Goal: Register for event/course

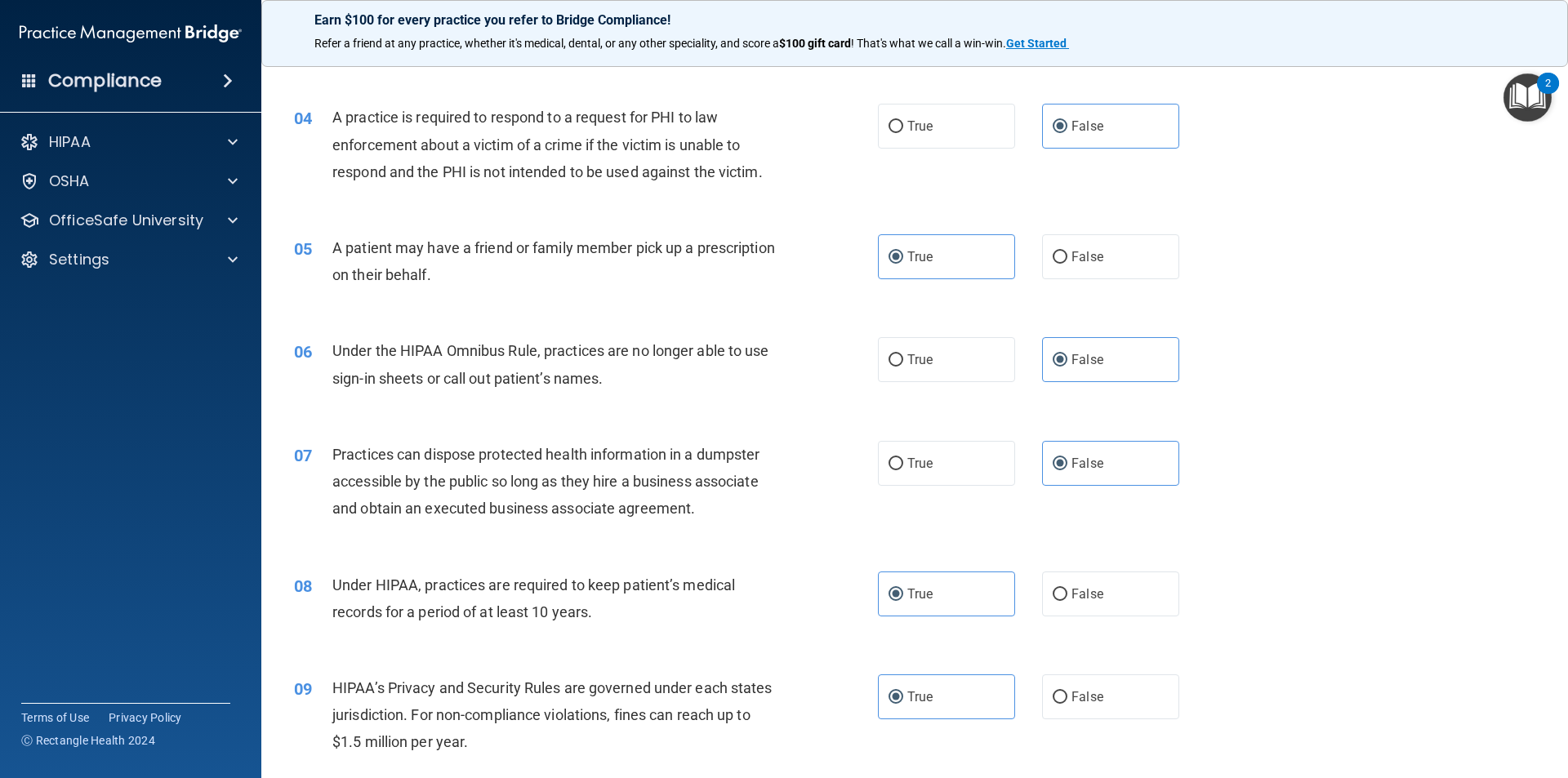
scroll to position [408, 0]
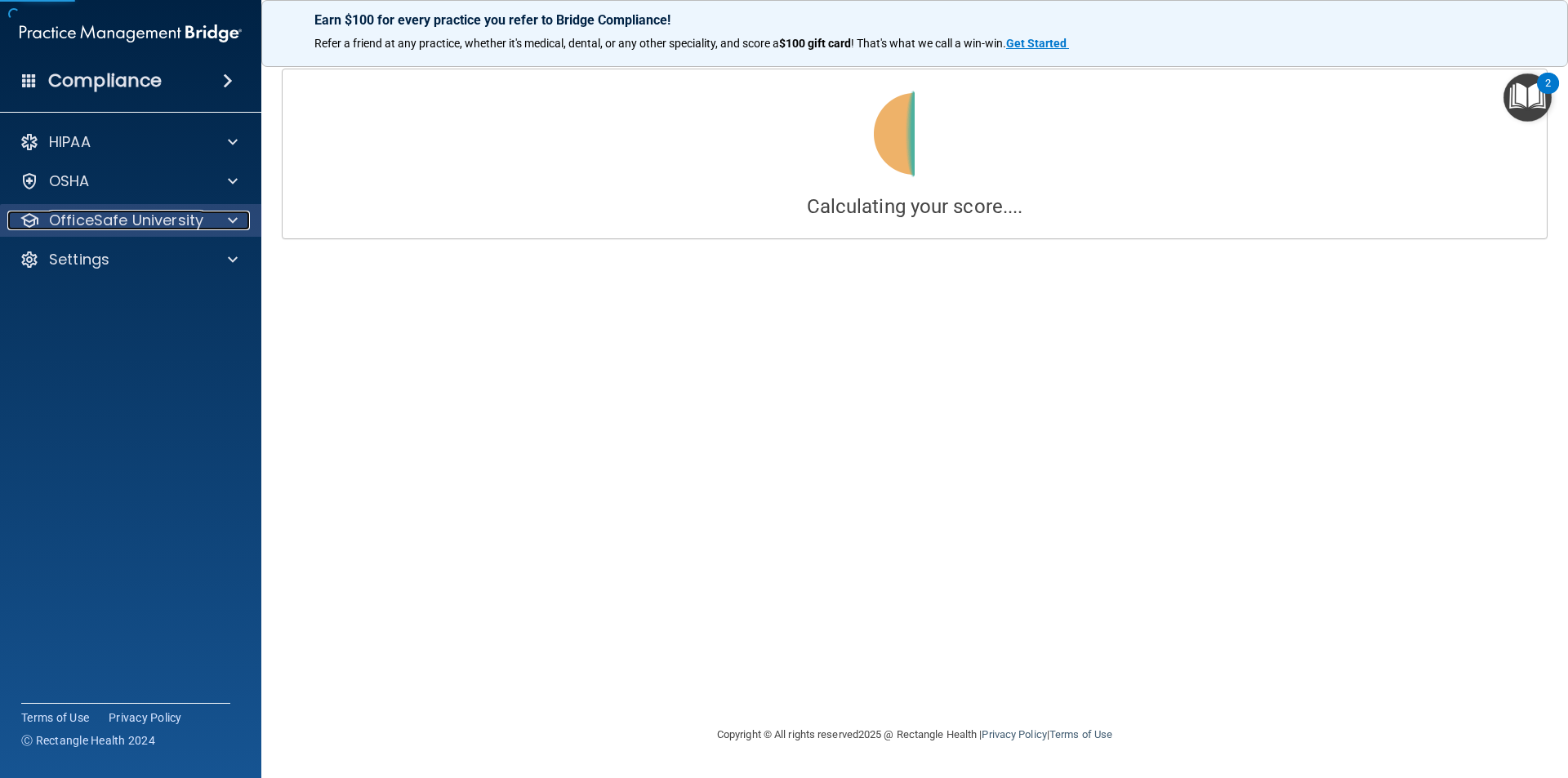
click at [191, 227] on p "OfficeSafe University" at bounding box center [126, 220] width 154 height 19
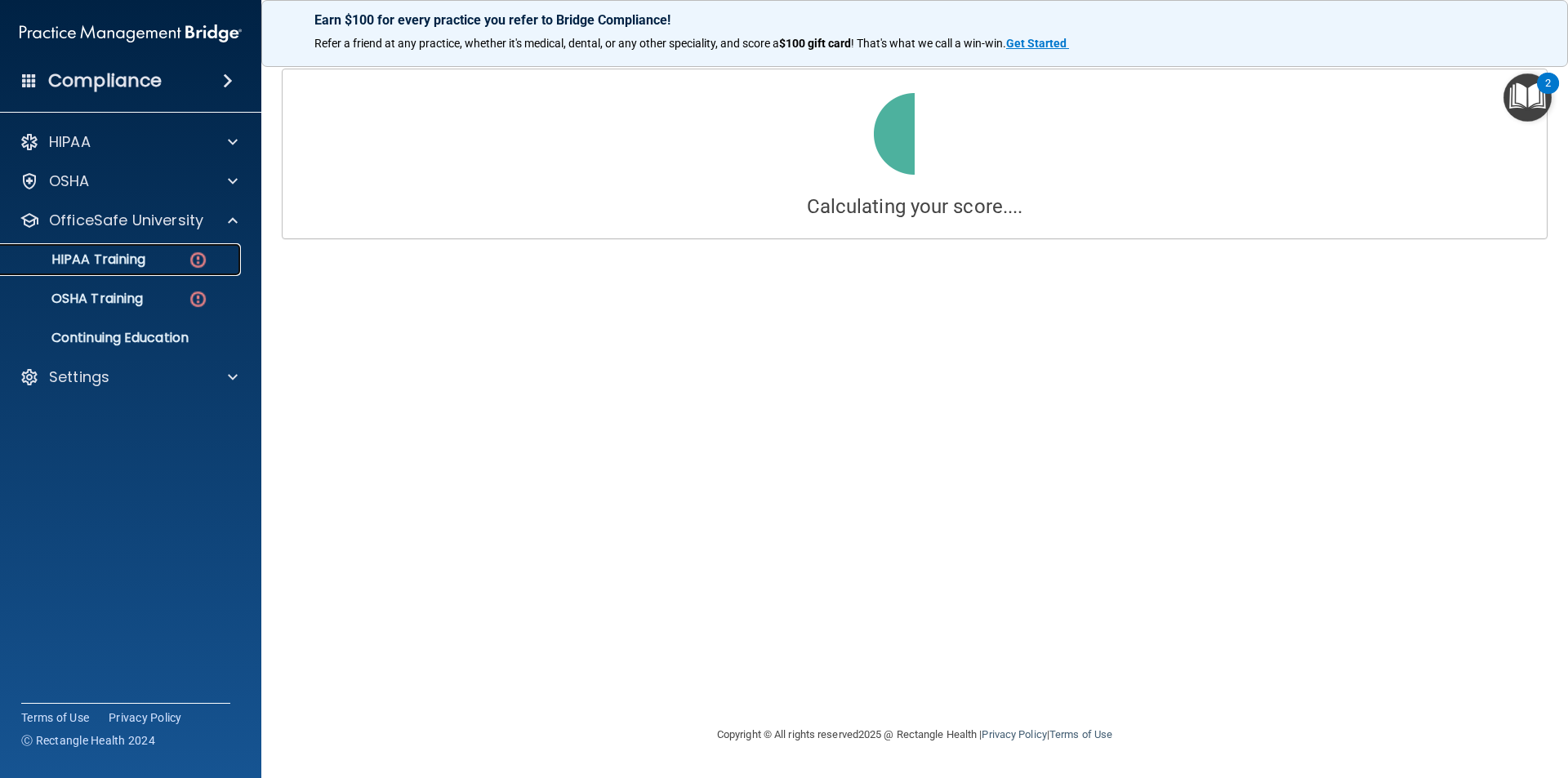
click at [201, 254] on img at bounding box center [198, 260] width 20 height 20
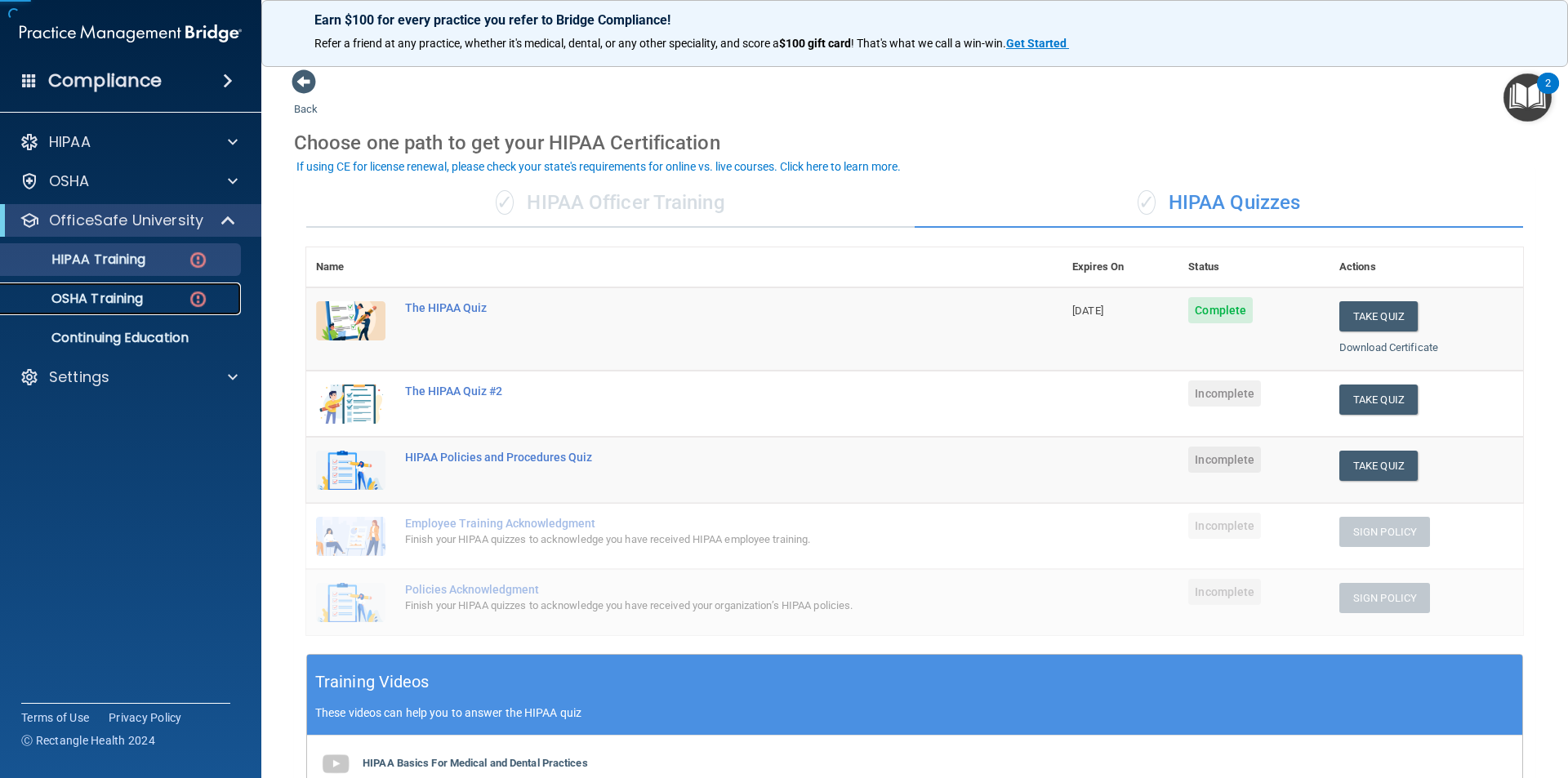
click at [196, 294] on img at bounding box center [198, 299] width 20 height 20
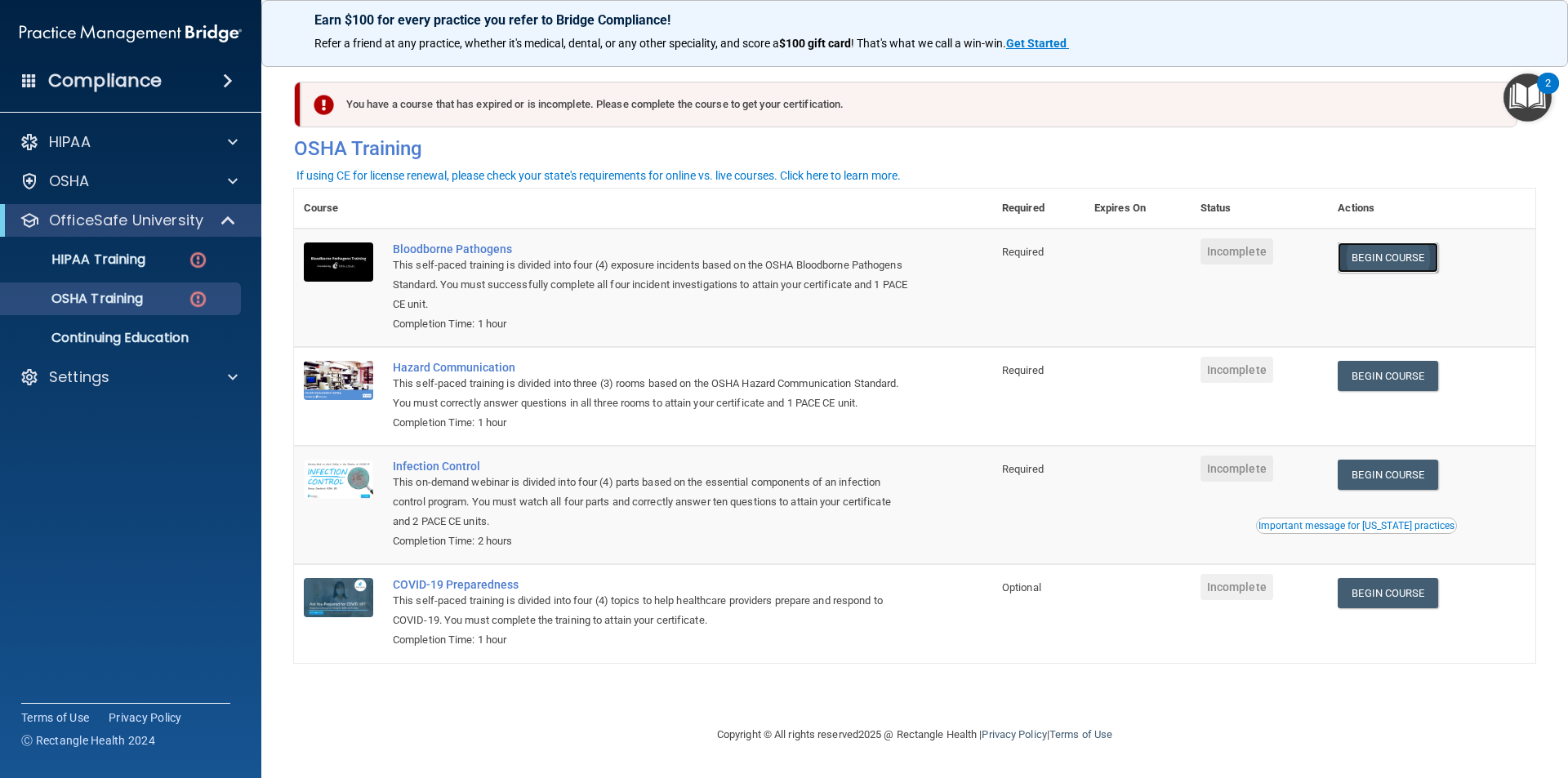
click at [1374, 254] on link "Begin Course" at bounding box center [1387, 257] width 100 height 31
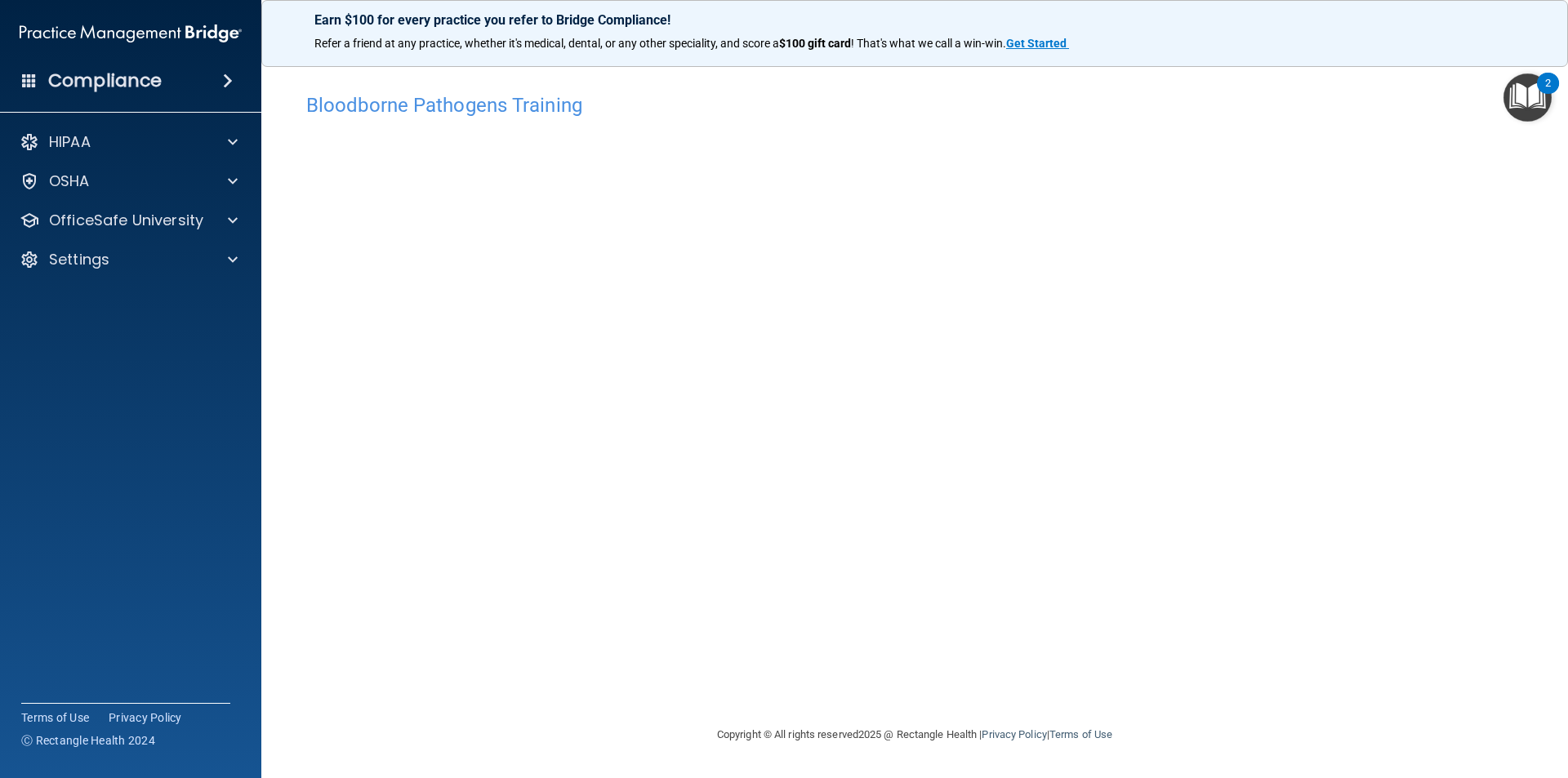
click at [1520, 91] on img "Open Resource Center, 2 new notifications" at bounding box center [1527, 97] width 48 height 48
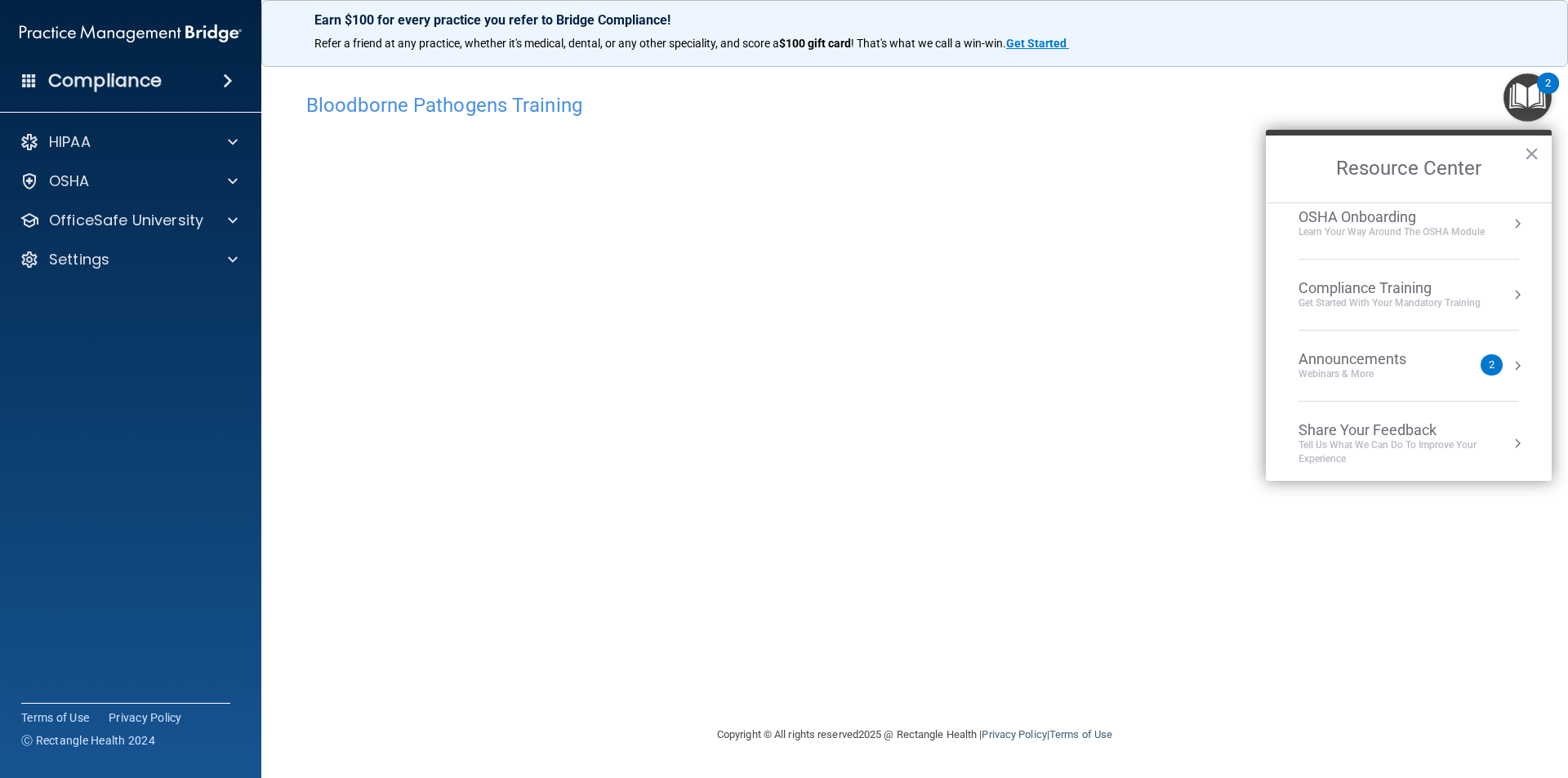
scroll to position [92, 0]
drag, startPoint x: 1527, startPoint y: 107, endPoint x: 1084, endPoint y: 47, distance: 447.0
click at [1524, 107] on img "Open Resource Center, 2 new notifications" at bounding box center [1527, 97] width 48 height 48
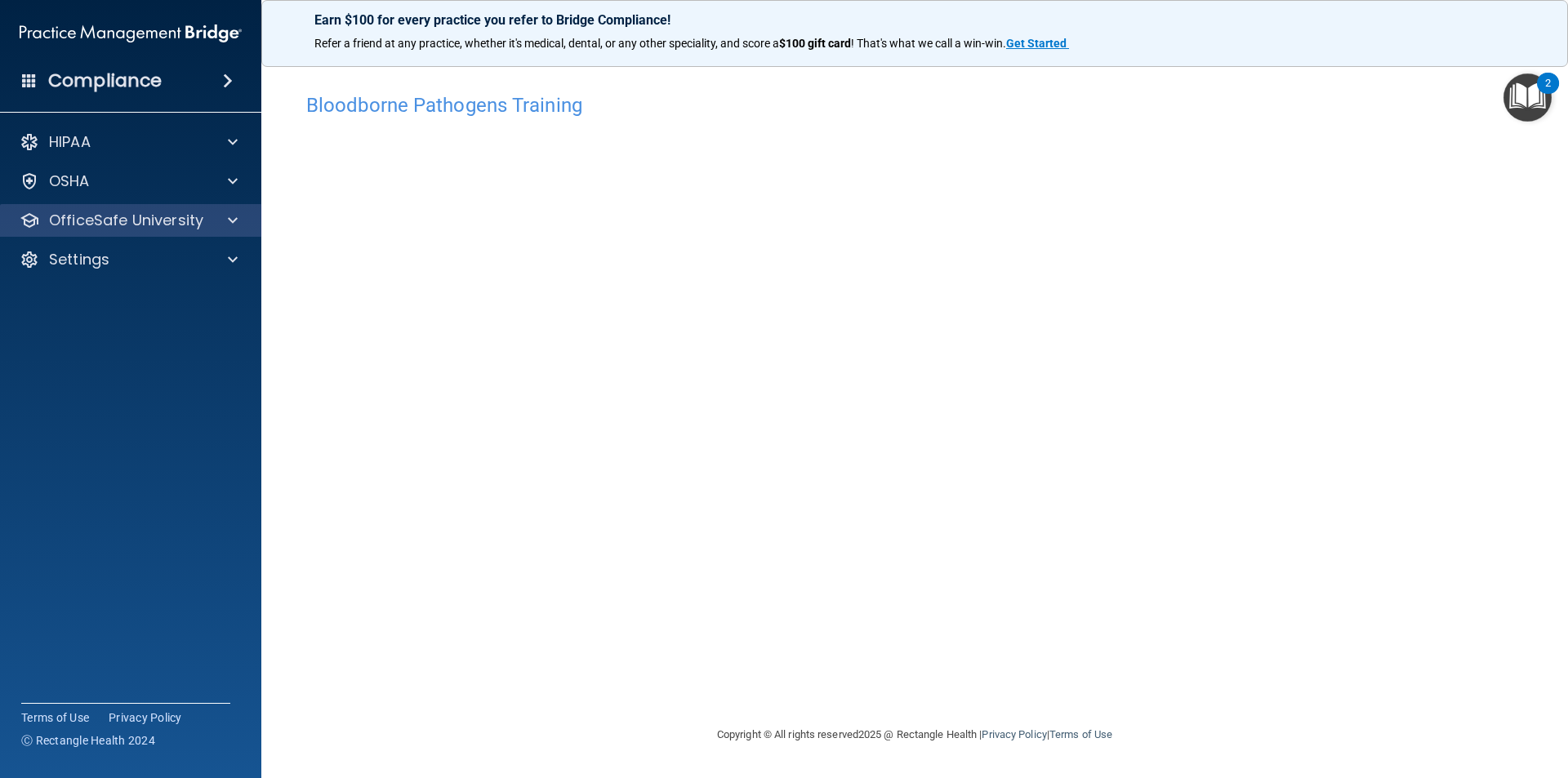
click at [211, 233] on div "OfficeSafe University" at bounding box center [131, 219] width 262 height 32
click at [222, 224] on div at bounding box center [230, 220] width 41 height 19
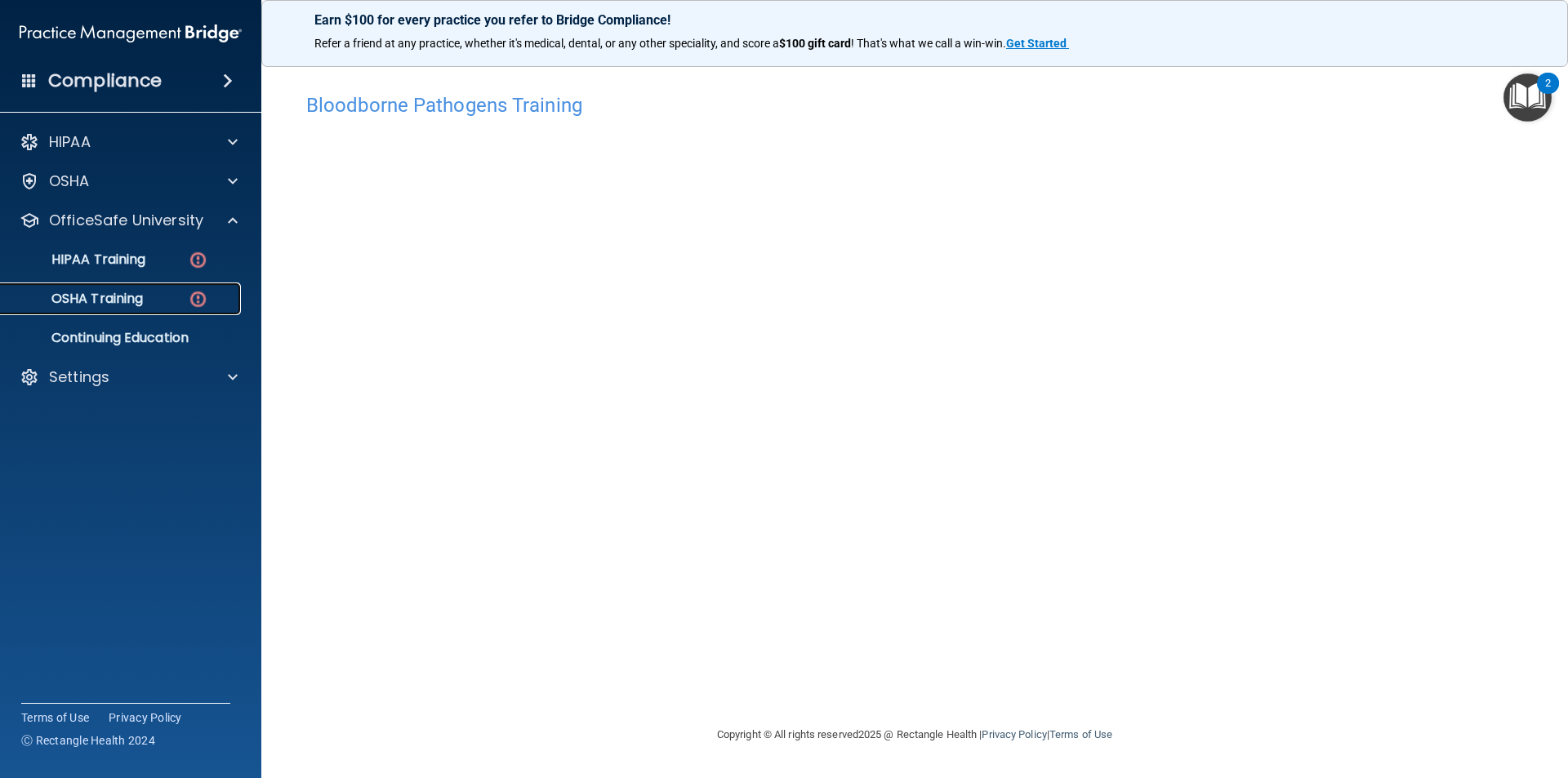
click at [166, 292] on div "OSHA Training" at bounding box center [122, 298] width 223 height 17
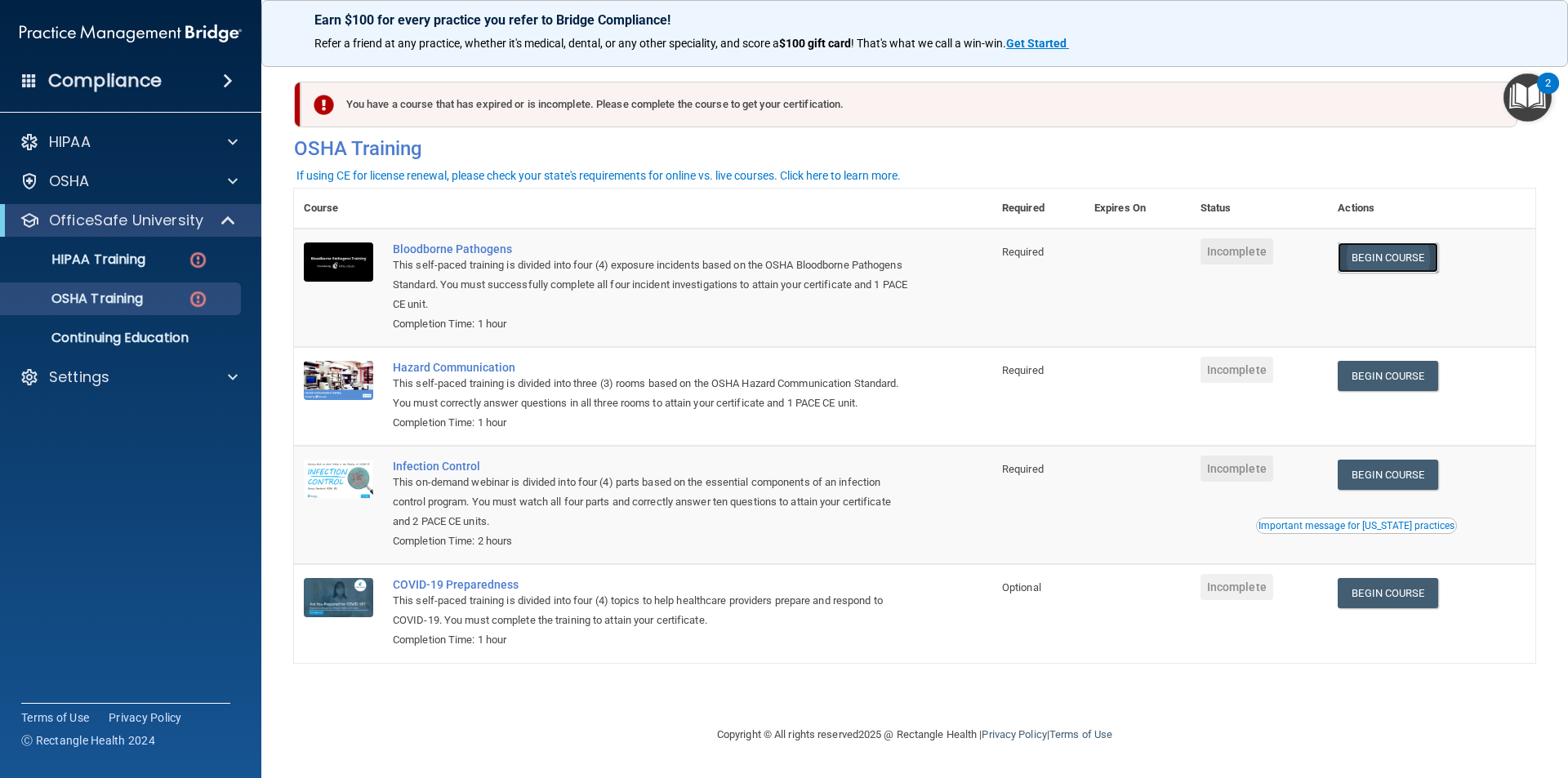
click at [1421, 256] on link "Begin Course" at bounding box center [1387, 257] width 100 height 31
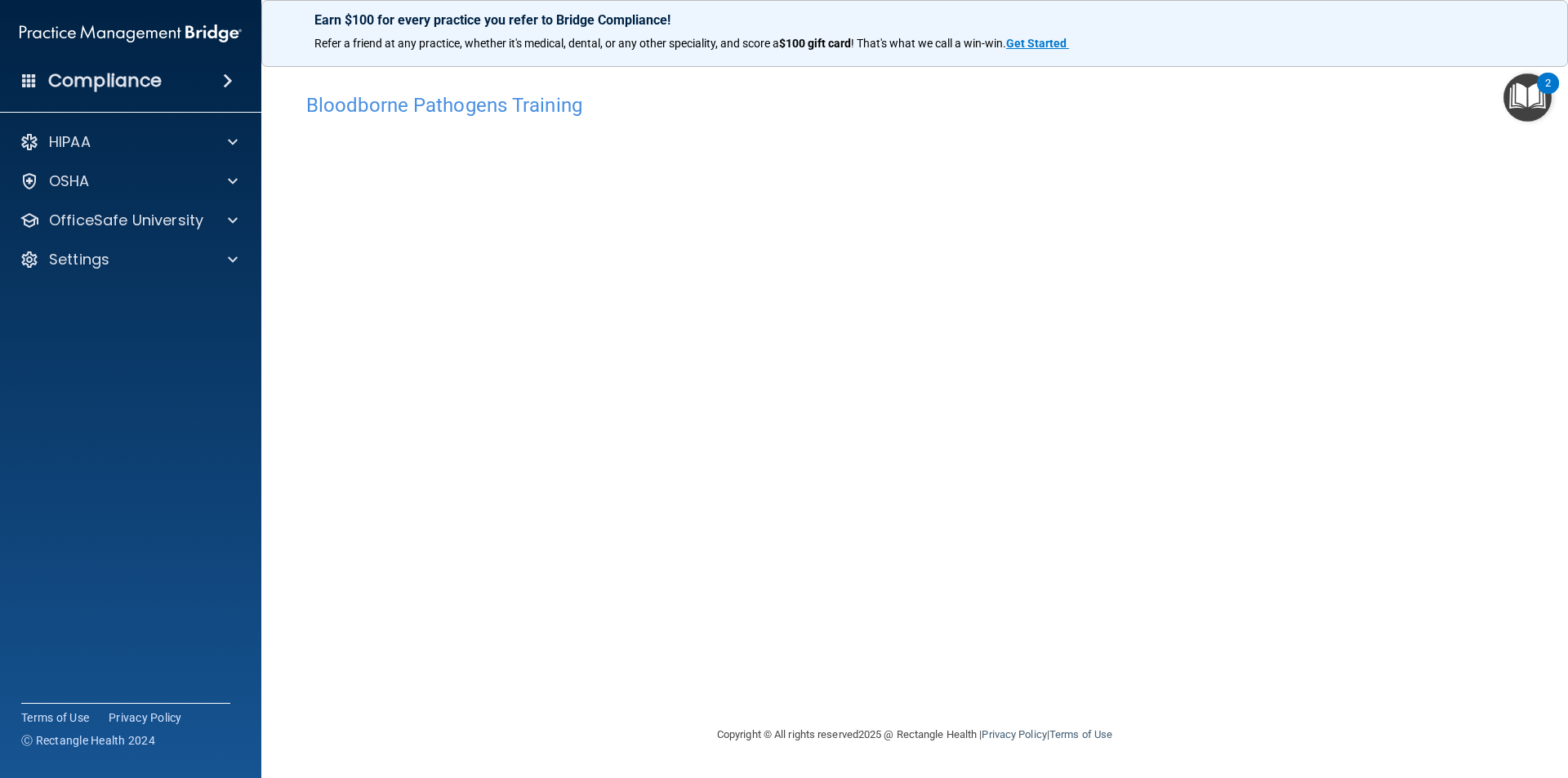
drag, startPoint x: 1134, startPoint y: 650, endPoint x: 1016, endPoint y: 672, distance: 120.0
click at [1016, 672] on div "Bloodborne Pathogens Training This course doesn’t expire until . Are you sure y…" at bounding box center [914, 405] width 1241 height 640
